Goal: Task Accomplishment & Management: Manage account settings

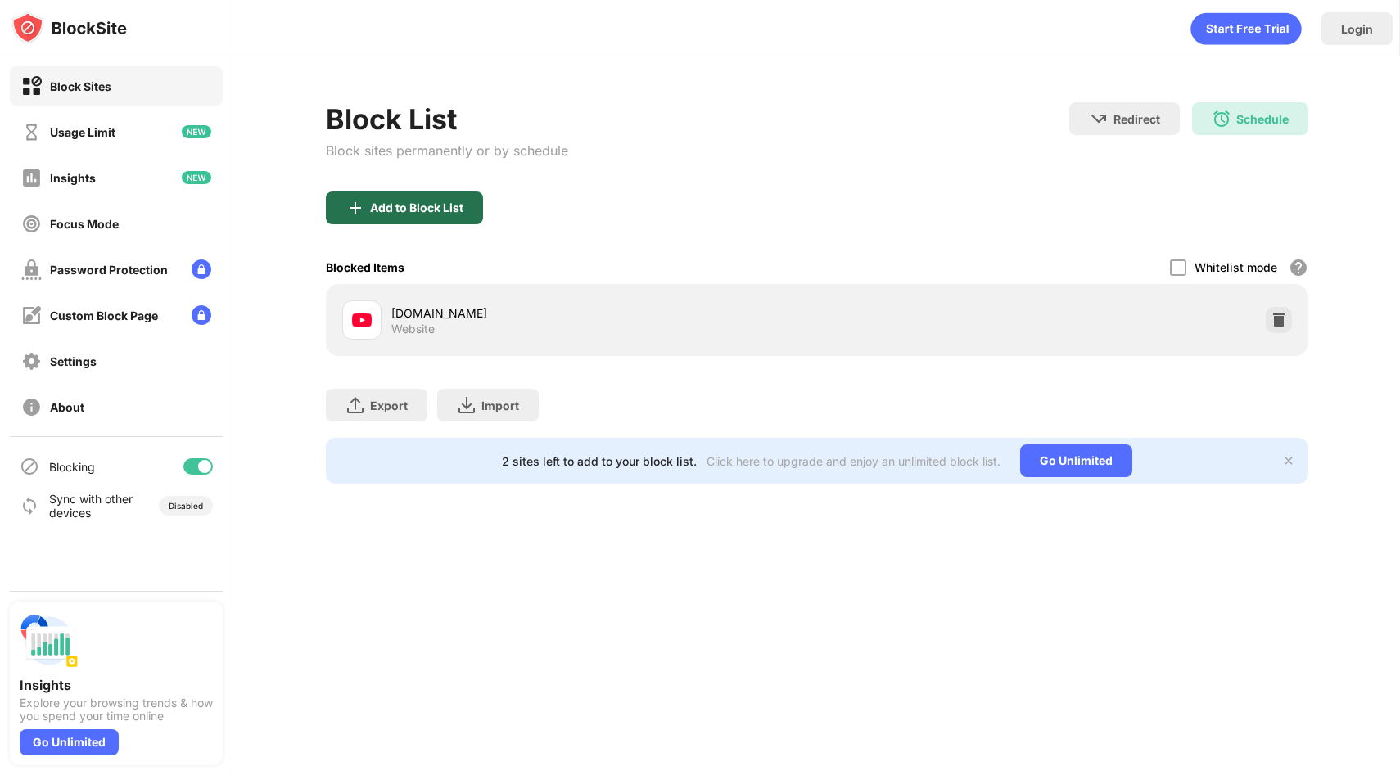
click at [459, 212] on div "Add to Block List" at bounding box center [416, 207] width 93 height 13
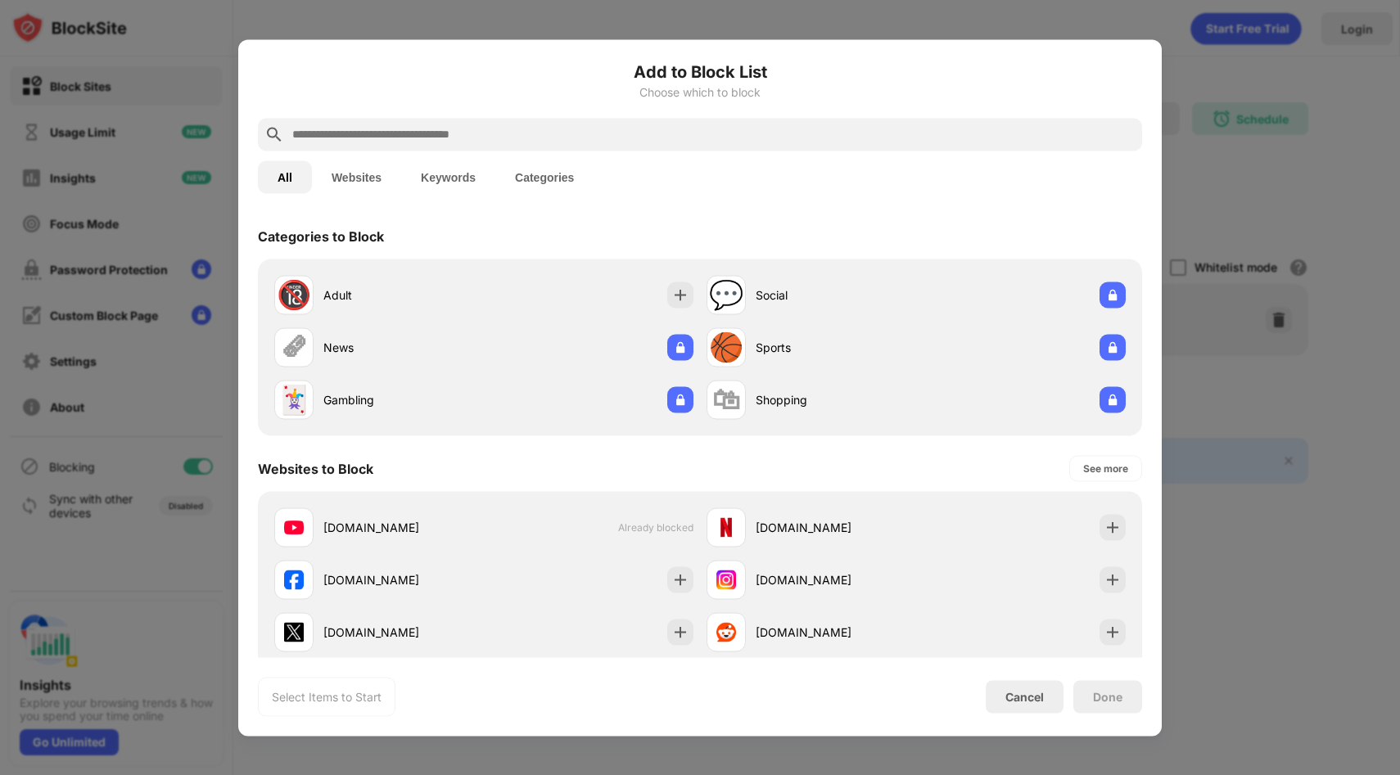
click at [540, 121] on div at bounding box center [700, 134] width 884 height 33
click at [532, 137] on input "text" at bounding box center [713, 134] width 845 height 20
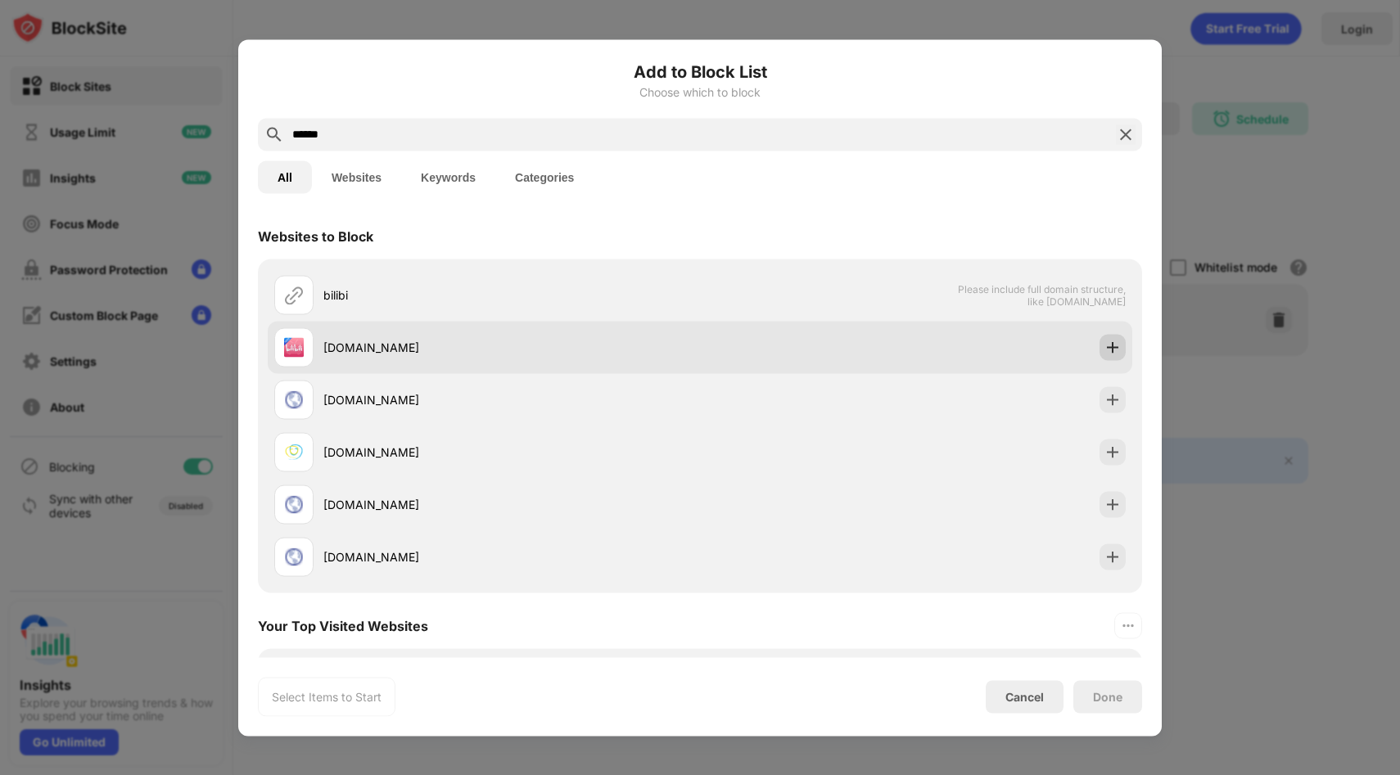
type input "******"
click at [1113, 341] on div at bounding box center [1112, 347] width 26 height 26
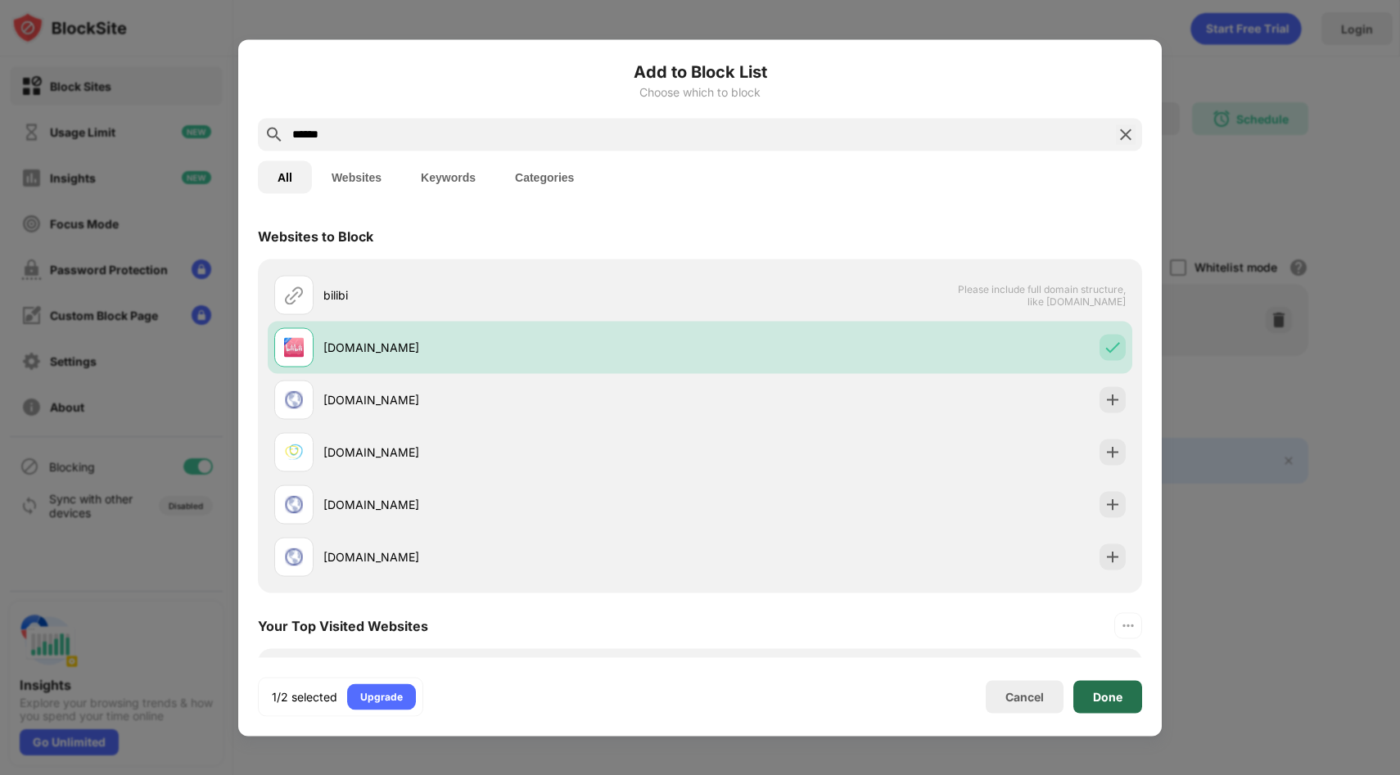
click at [1090, 707] on div "Done" at bounding box center [1107, 696] width 69 height 33
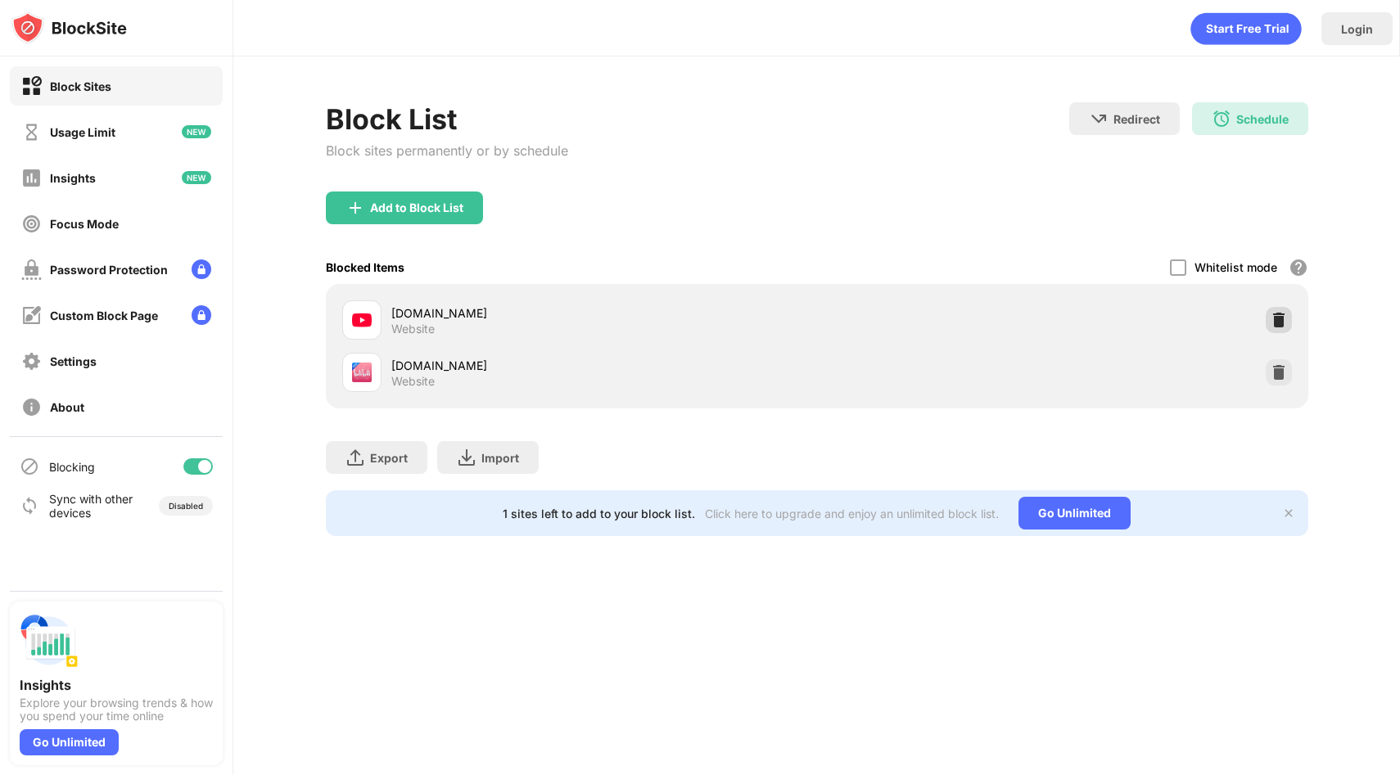
click at [1277, 318] on img at bounding box center [1279, 320] width 16 height 16
